Goal: Information Seeking & Learning: Learn about a topic

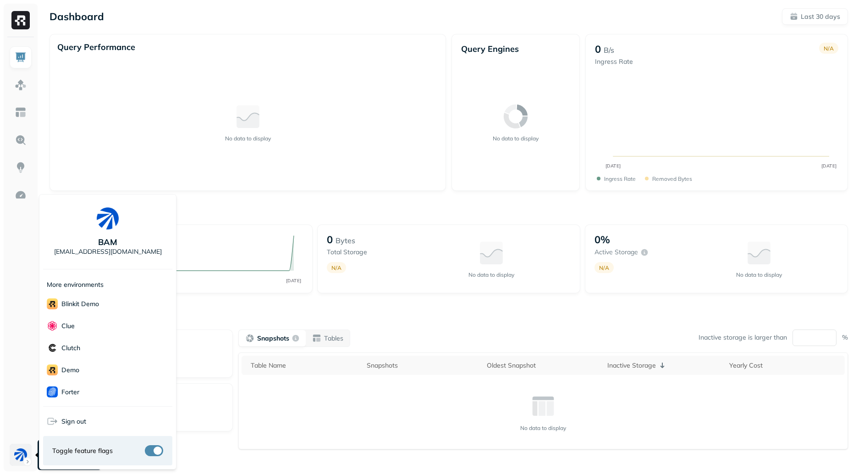
click at [20, 456] on html "Dashboard Last 30 days Query Performance No data to display Query Engines No da…" at bounding box center [432, 255] width 864 height 510
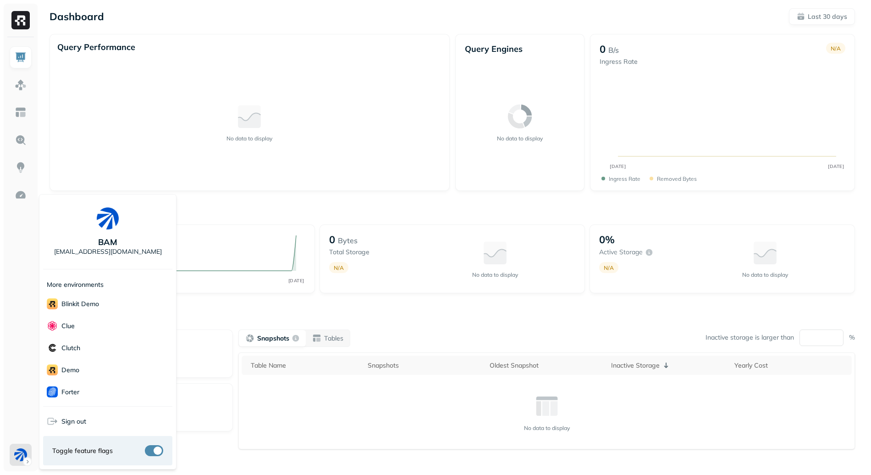
scroll to position [177, 0]
click at [30, 377] on html "Dashboard Last 30 days Query Performance No data to display Query Engines No da…" at bounding box center [435, 255] width 871 height 510
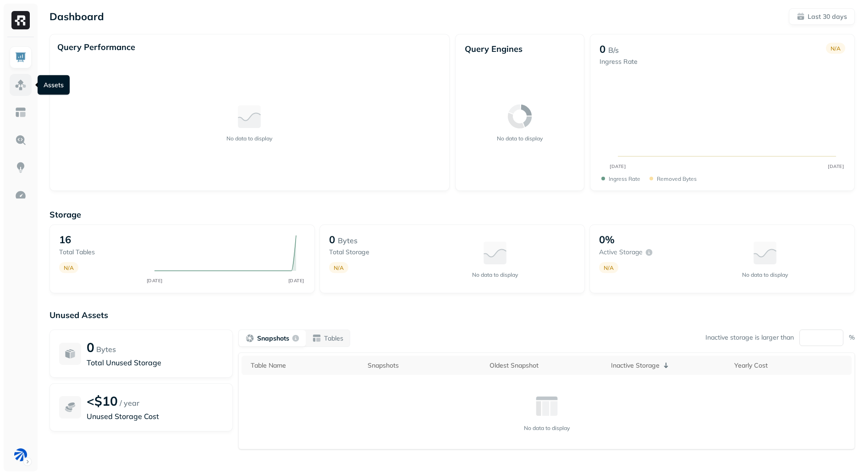
click at [26, 82] on img at bounding box center [21, 85] width 12 height 12
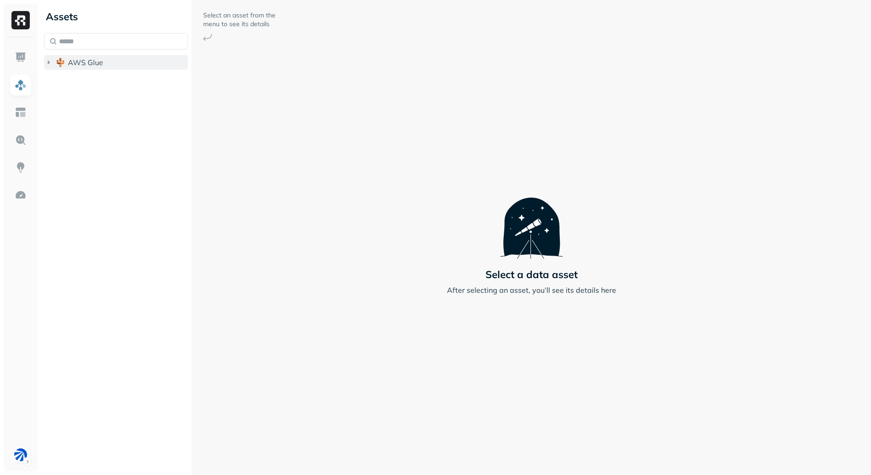
click at [110, 67] on button "AWS Glue" at bounding box center [116, 62] width 144 height 15
click at [146, 80] on button "analytics_gold" at bounding box center [120, 79] width 135 height 15
click at [142, 82] on button "analytics_gold" at bounding box center [120, 79] width 135 height 15
click at [118, 82] on span "analytics_gold" at bounding box center [102, 79] width 50 height 9
click at [120, 90] on button "Tables ( 7 )" at bounding box center [125, 97] width 127 height 15
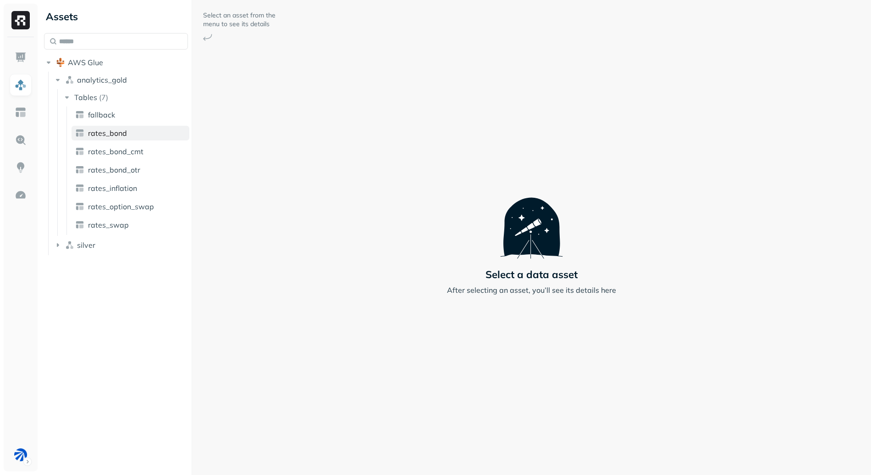
click at [130, 126] on link "rates_bond" at bounding box center [131, 133] width 118 height 15
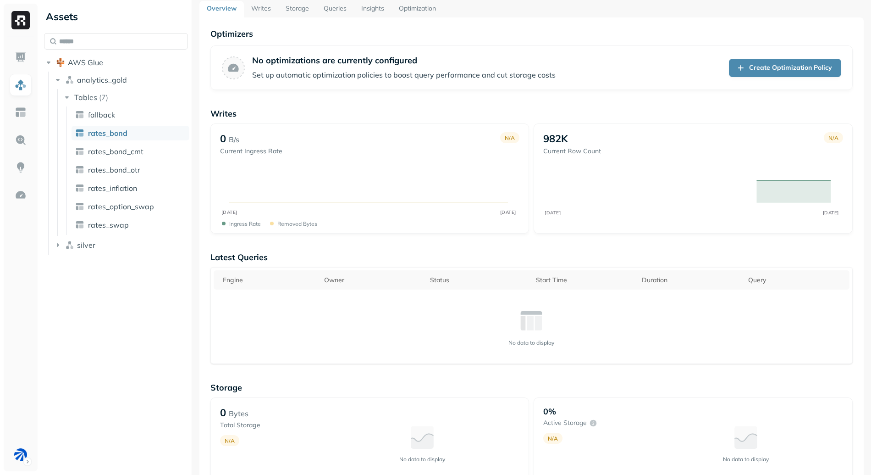
scroll to position [494, 0]
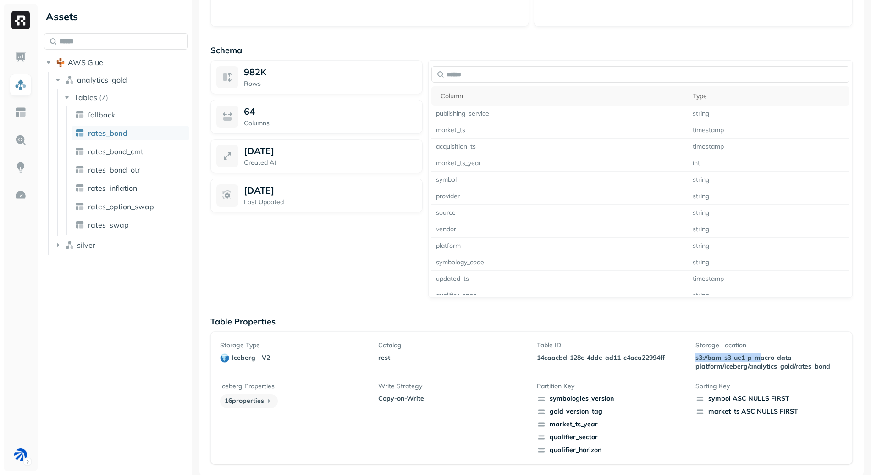
drag, startPoint x: 690, startPoint y: 356, endPoint x: 758, endPoint y: 359, distance: 68.8
click at [758, 359] on div "Storage Type iceberg - v2 Catalog rest Table ID 14caacbd-128c-4dde-ad11-c4aca22…" at bounding box center [531, 398] width 623 height 114
click at [758, 359] on p "s3://bam-s3-ue1-p-macro-data-platform/iceberg/analytics_gold/rates_bond" at bounding box center [765, 361] width 138 height 17
click at [767, 362] on p "s3://bam-s3-ue1-p-macro-data-platform/iceberg/analytics_gold/rates_bond" at bounding box center [765, 361] width 138 height 17
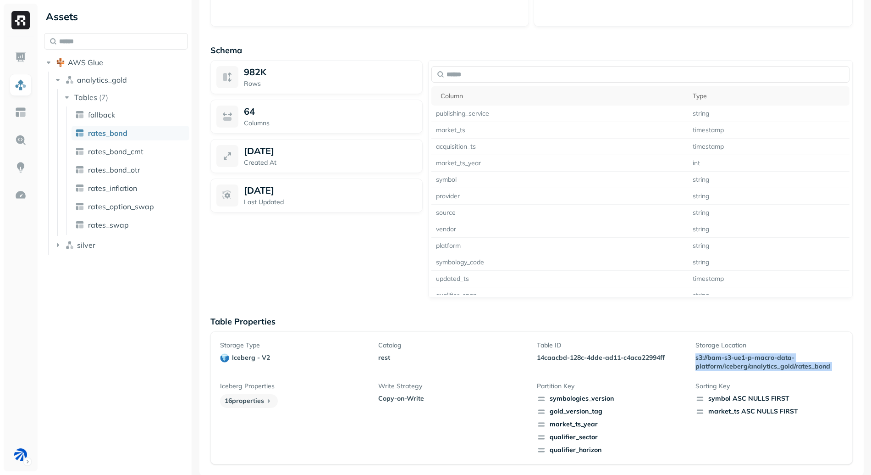
click at [767, 362] on p "s3://bam-s3-ue1-p-macro-data-platform/iceberg/analytics_gold/rates_bond" at bounding box center [765, 361] width 138 height 17
click at [784, 362] on p "s3://bam-s3-ue1-p-macro-data-platform/iceberg/analytics_gold/rates_bond" at bounding box center [765, 361] width 138 height 17
drag, startPoint x: 786, startPoint y: 344, endPoint x: 798, endPoint y: 362, distance: 21.7
click at [789, 363] on div "Storage Location s3://bam-s3-ue1-p-macro-data-platform/iceberg/analytics_gold/r…" at bounding box center [770, 356] width 148 height 30
click at [799, 361] on p "s3://bam-s3-ue1-p-macro-data-platform/iceberg/analytics_gold/rates_bond" at bounding box center [765, 361] width 138 height 17
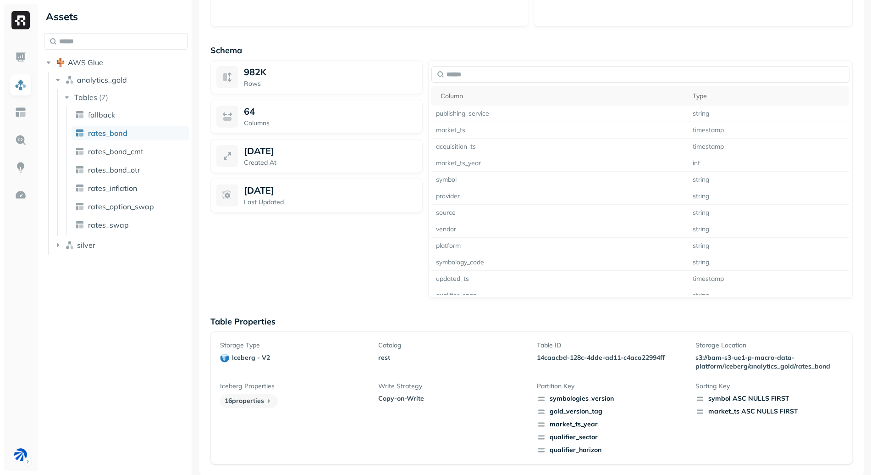
click at [708, 363] on p "s3://bam-s3-ue1-p-macro-data-platform/iceberg/analytics_gold/rates_bond" at bounding box center [765, 361] width 138 height 17
click at [106, 248] on button "silver" at bounding box center [120, 245] width 135 height 15
click at [134, 209] on span "rates_option_swap" at bounding box center [121, 206] width 66 height 9
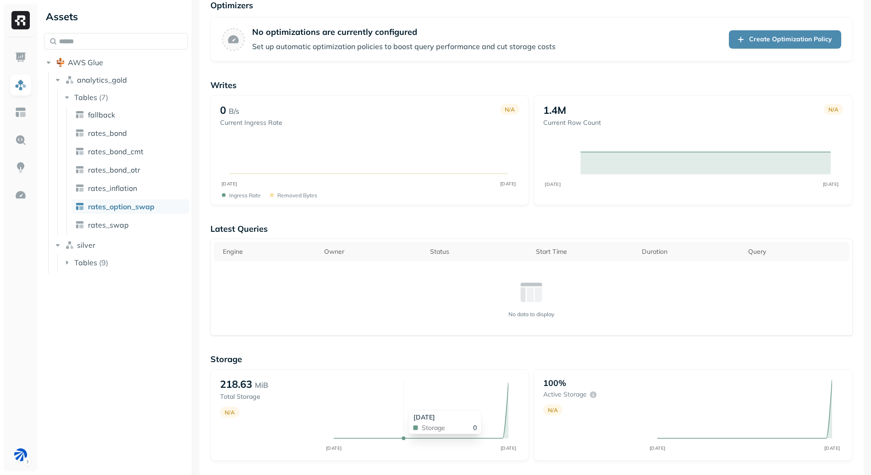
scroll to position [349, 0]
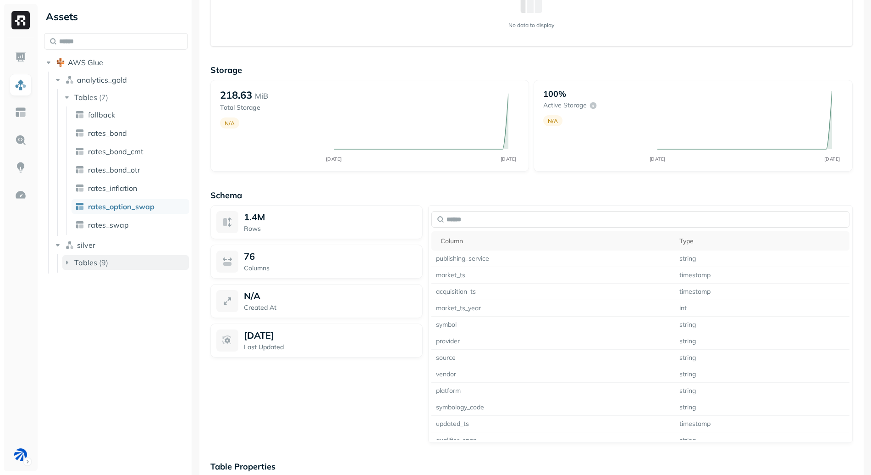
click at [89, 264] on span "Tables" at bounding box center [85, 262] width 23 height 9
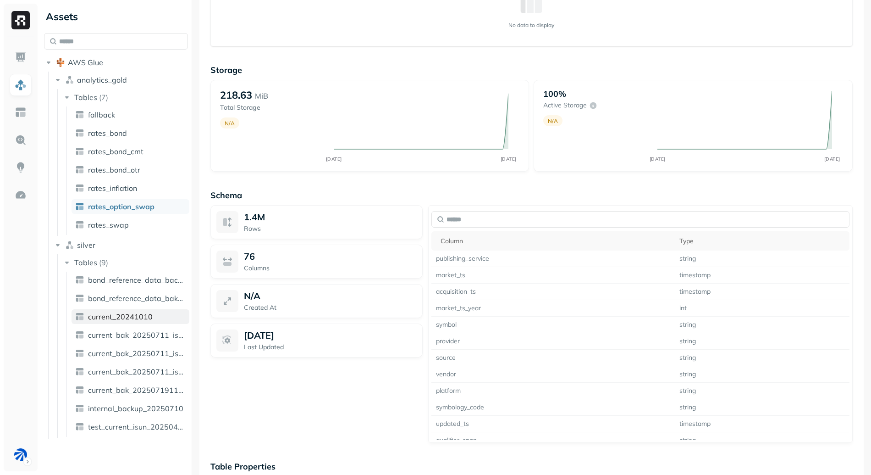
click at [157, 315] on link "current_20241010" at bounding box center [131, 316] width 118 height 15
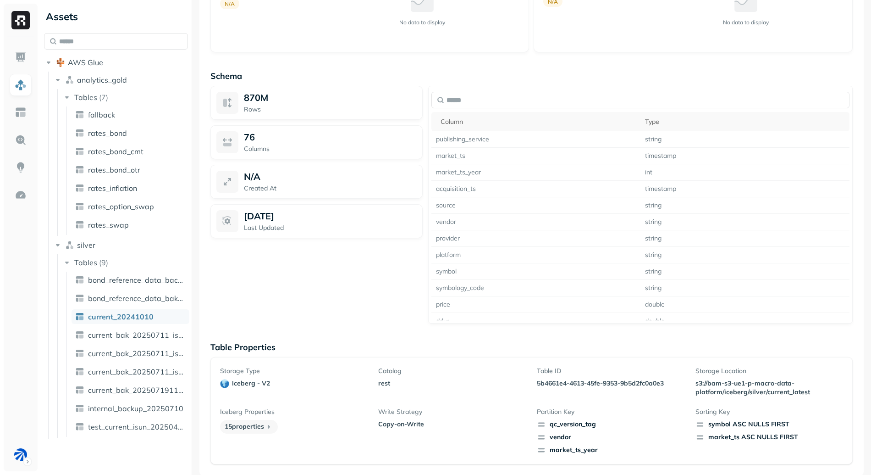
scroll to position [87, 0]
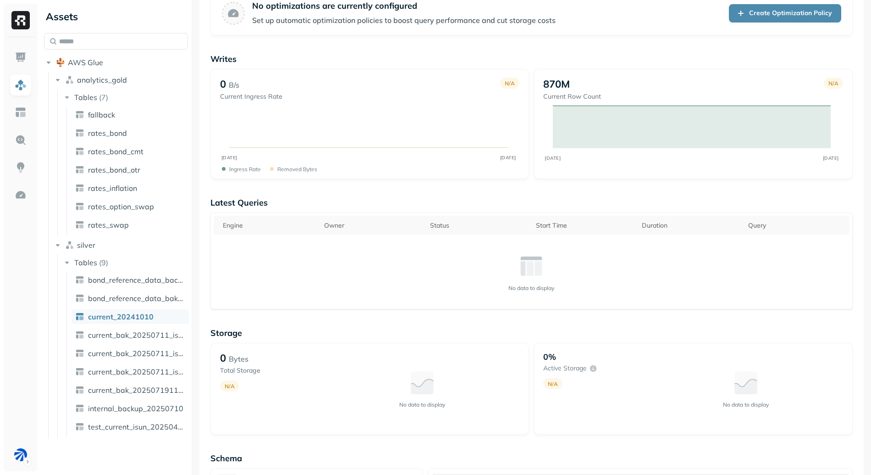
click at [121, 122] on ul "fallback rates_bond rates_bond_cmt rates_bond_otr rates_inflation rates_option_…" at bounding box center [127, 170] width 123 height 128
click at [121, 119] on link "fallback" at bounding box center [131, 114] width 118 height 15
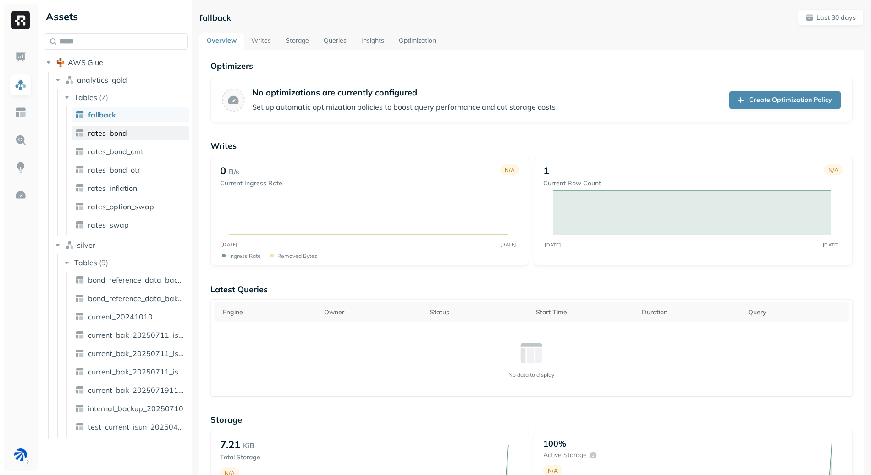
click at [135, 138] on link "rates_bond" at bounding box center [131, 133] width 118 height 15
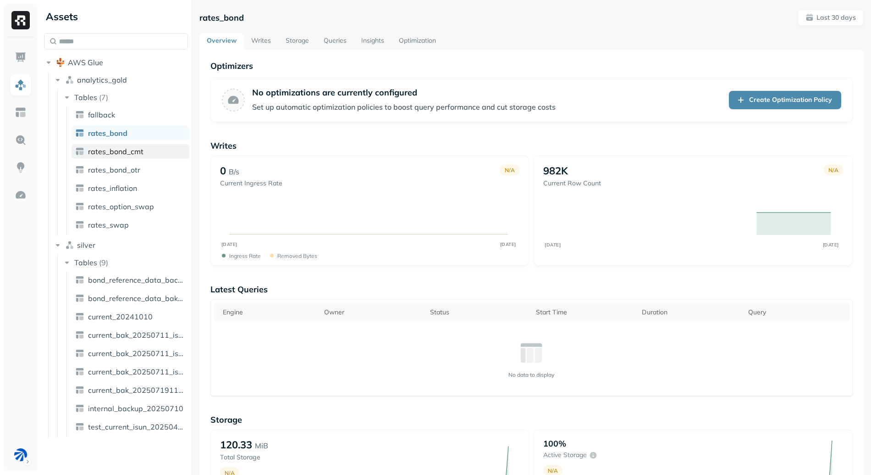
click at [133, 149] on span "rates_bond_cmt" at bounding box center [115, 151] width 55 height 9
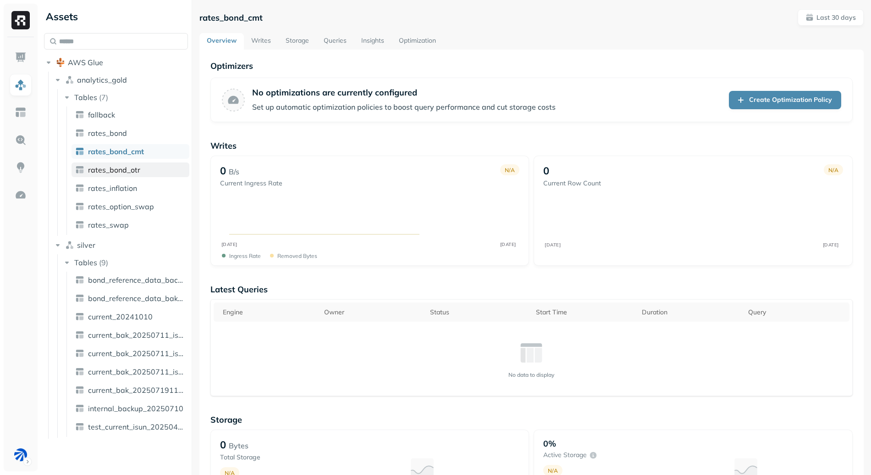
click at [141, 171] on link "rates_bond_otr" at bounding box center [131, 169] width 118 height 15
click at [134, 186] on span "rates_inflation" at bounding box center [112, 187] width 49 height 9
click at [134, 282] on span "bond_reference_data_backup_20250204" at bounding box center [137, 279] width 98 height 9
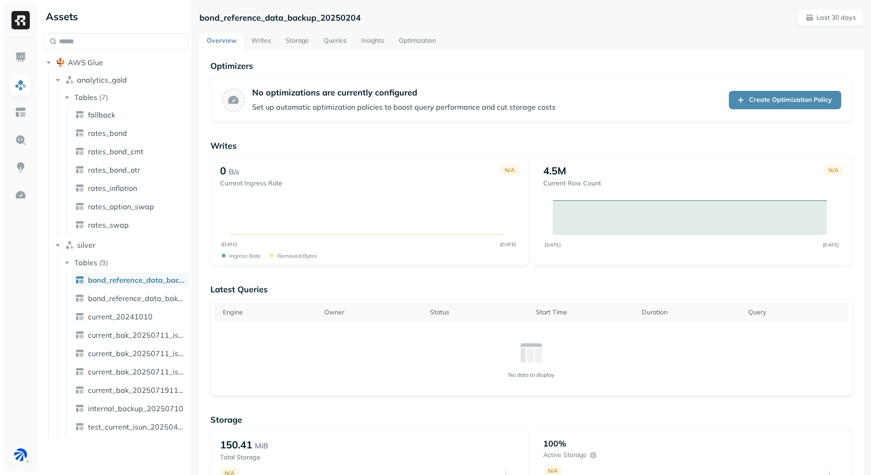
scroll to position [282, 0]
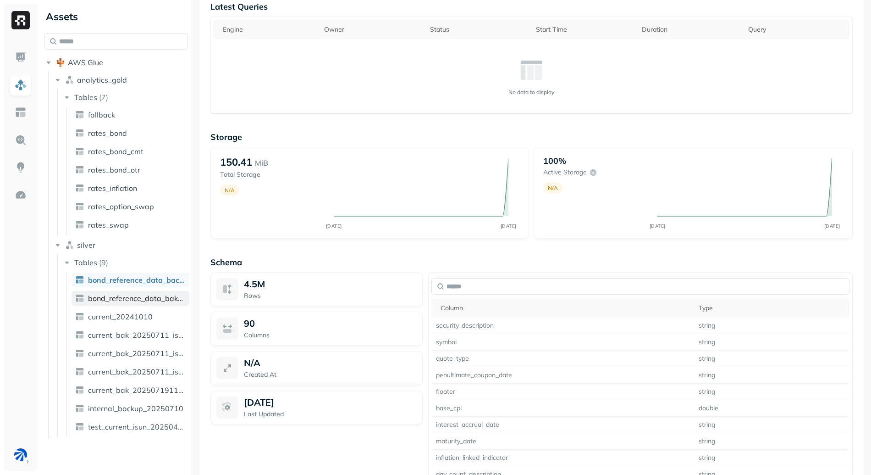
click at [158, 304] on link "bond_reference_data_bak_20250122" at bounding box center [131, 298] width 118 height 15
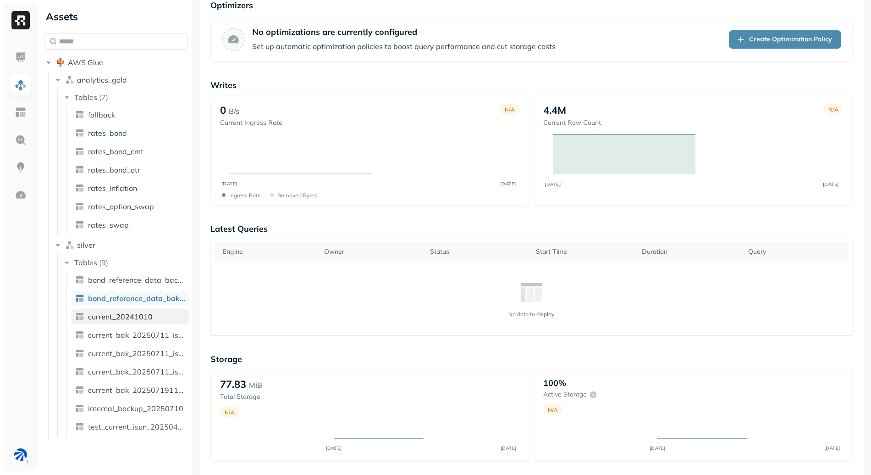
click at [150, 318] on span "current_20241010" at bounding box center [120, 316] width 65 height 9
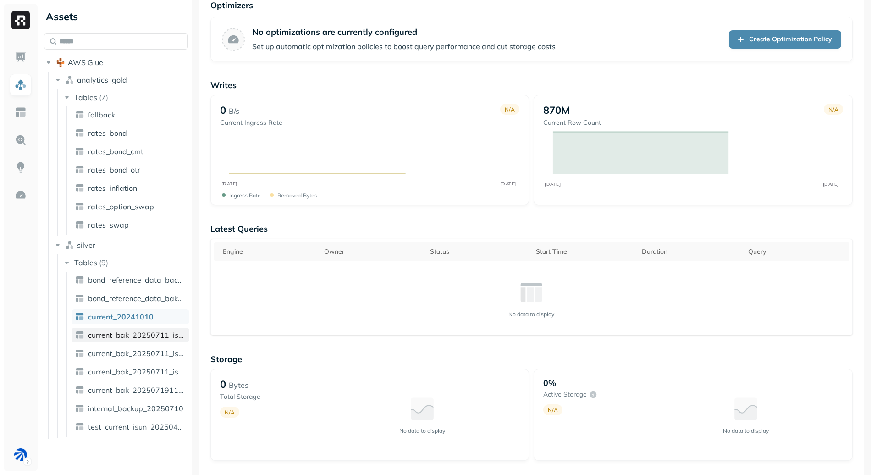
click at [150, 335] on span "current_bak_20250711_isun_001_massive_duplicates" at bounding box center [137, 334] width 98 height 9
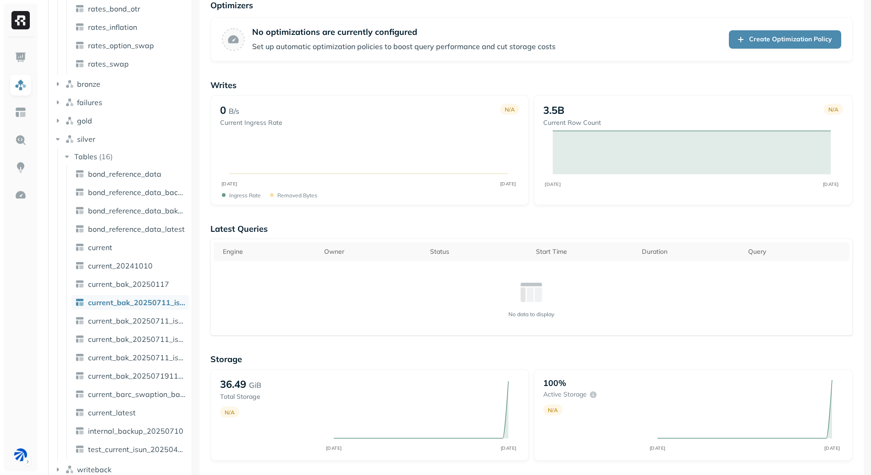
scroll to position [334, 0]
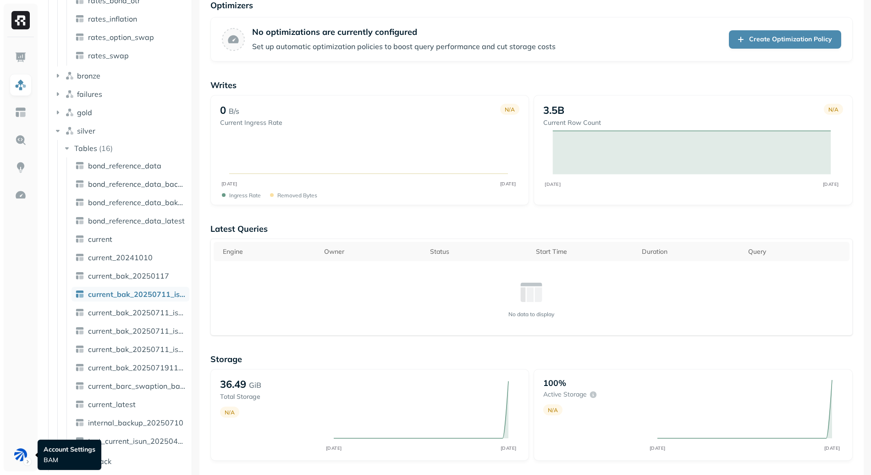
click at [19, 442] on ul at bounding box center [20, 255] width 23 height 419
click at [13, 453] on html "Assets AWS Glue analytics_gold Tables ( 7 ) fallback rates_bond rates_bond_cmt …" at bounding box center [435, 237] width 871 height 475
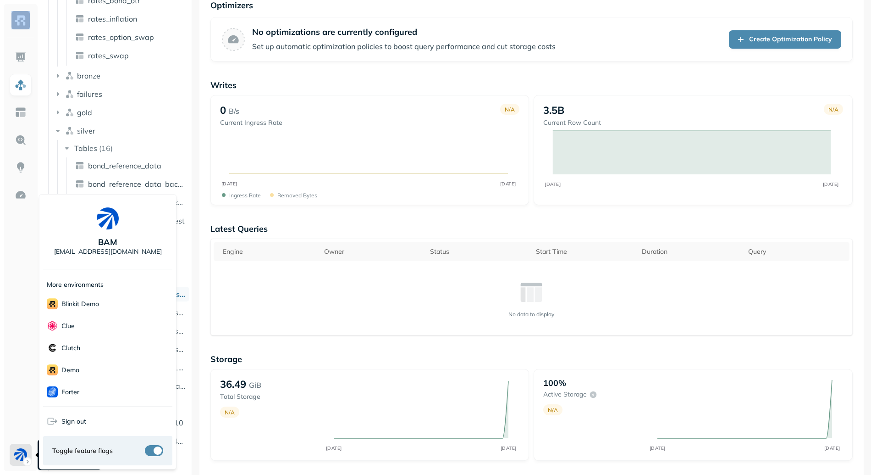
click at [13, 453] on html "Assets AWS Glue analytics_gold Tables ( 7 ) fallback rates_bond rates_bond_cmt …" at bounding box center [435, 237] width 871 height 475
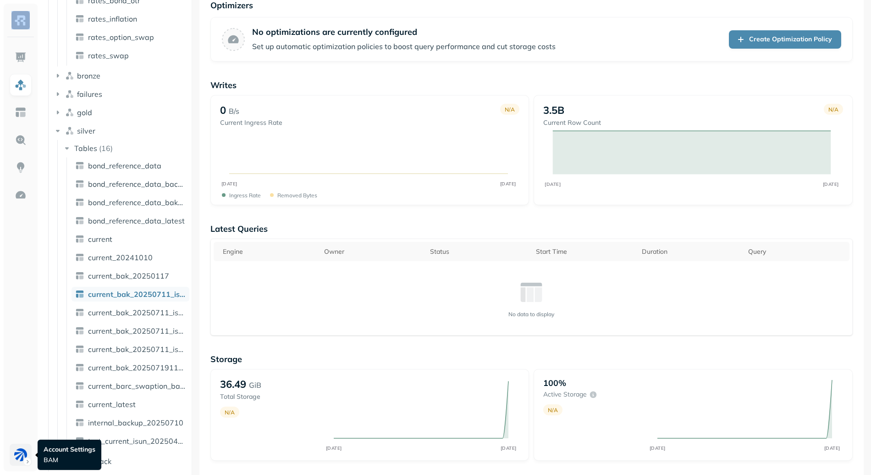
click at [15, 460] on html "Assets AWS Glue analytics_gold Tables ( 7 ) fallback rates_bond rates_bond_cmt …" at bounding box center [435, 237] width 871 height 475
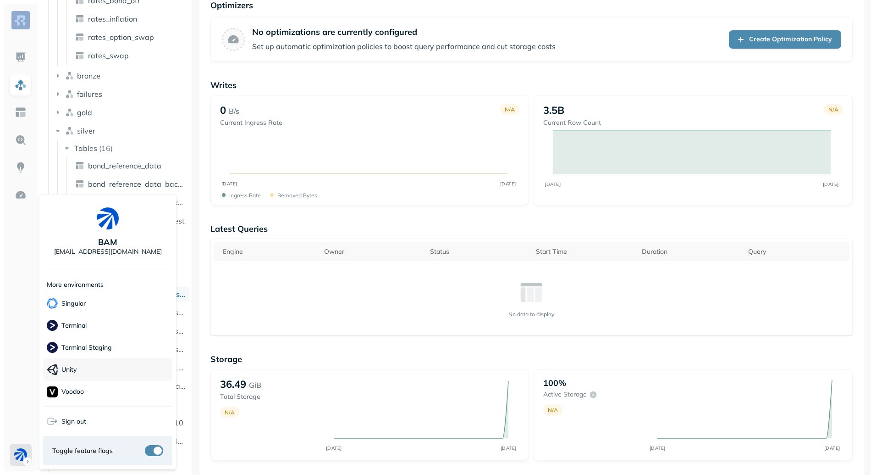
scroll to position [86, 0]
click at [84, 301] on div "Forter" at bounding box center [107, 305] width 129 height 22
click at [268, 298] on html "Assets AWS Glue analytics_gold Tables ( 7 ) fallback rates_bond rates_bond_cmt …" at bounding box center [435, 237] width 871 height 475
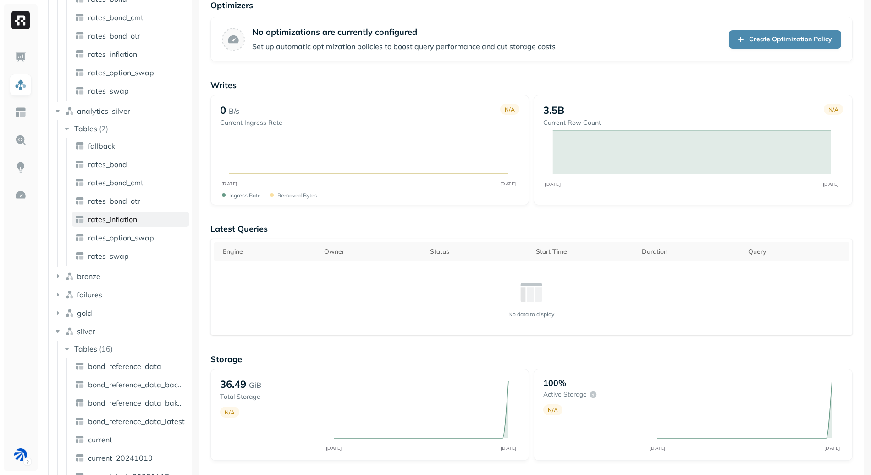
scroll to position [0, 0]
